Goal: Find specific page/section: Find specific page/section

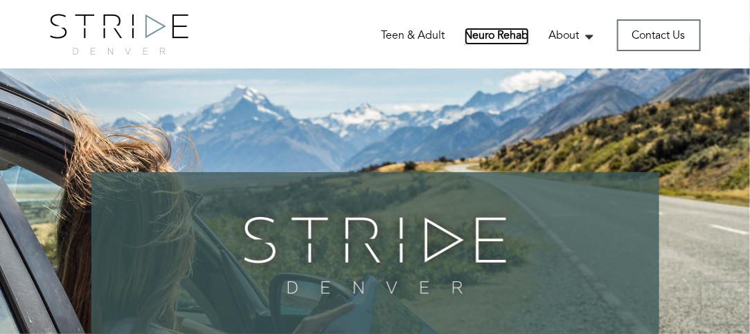
click at [493, 41] on link "Neuro Rehab" at bounding box center [497, 36] width 64 height 17
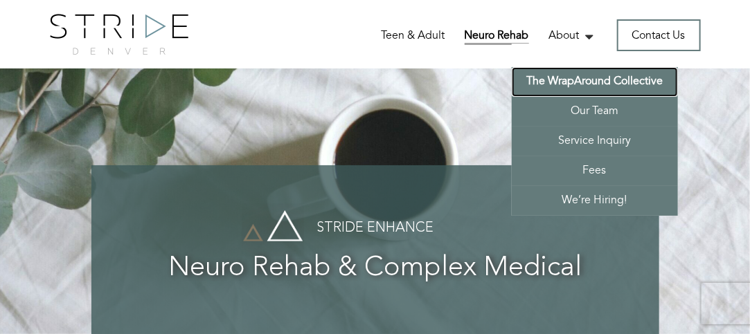
click at [611, 74] on link "The WrapAround Collective" at bounding box center [595, 82] width 166 height 30
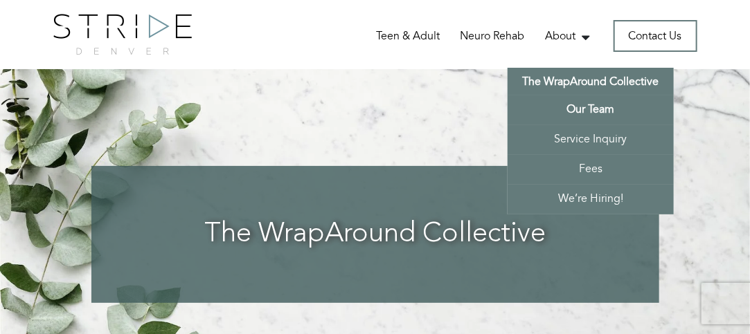
click at [593, 111] on link "Our Team" at bounding box center [590, 111] width 166 height 30
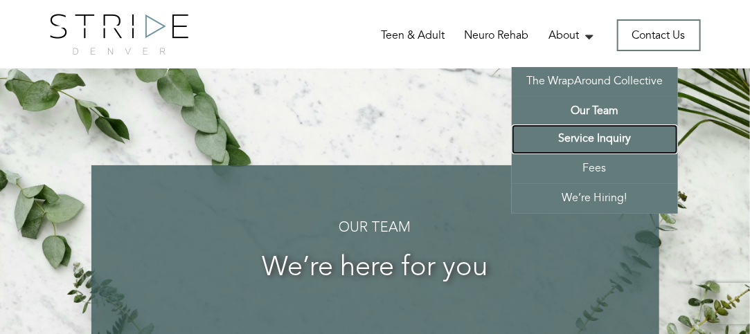
click at [613, 139] on link "Service Inquiry" at bounding box center [595, 140] width 166 height 30
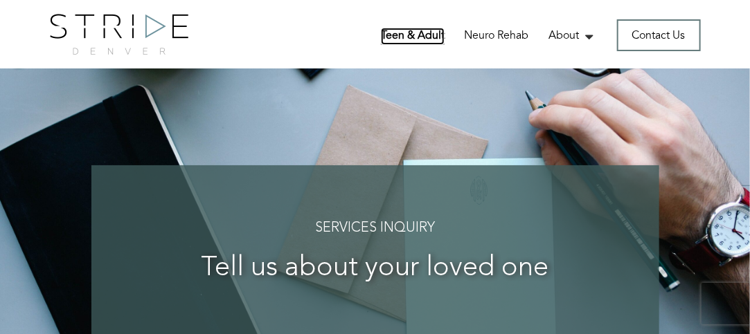
click at [402, 33] on link "Teen & Adult" at bounding box center [413, 36] width 64 height 17
